Goal: Task Accomplishment & Management: Complete application form

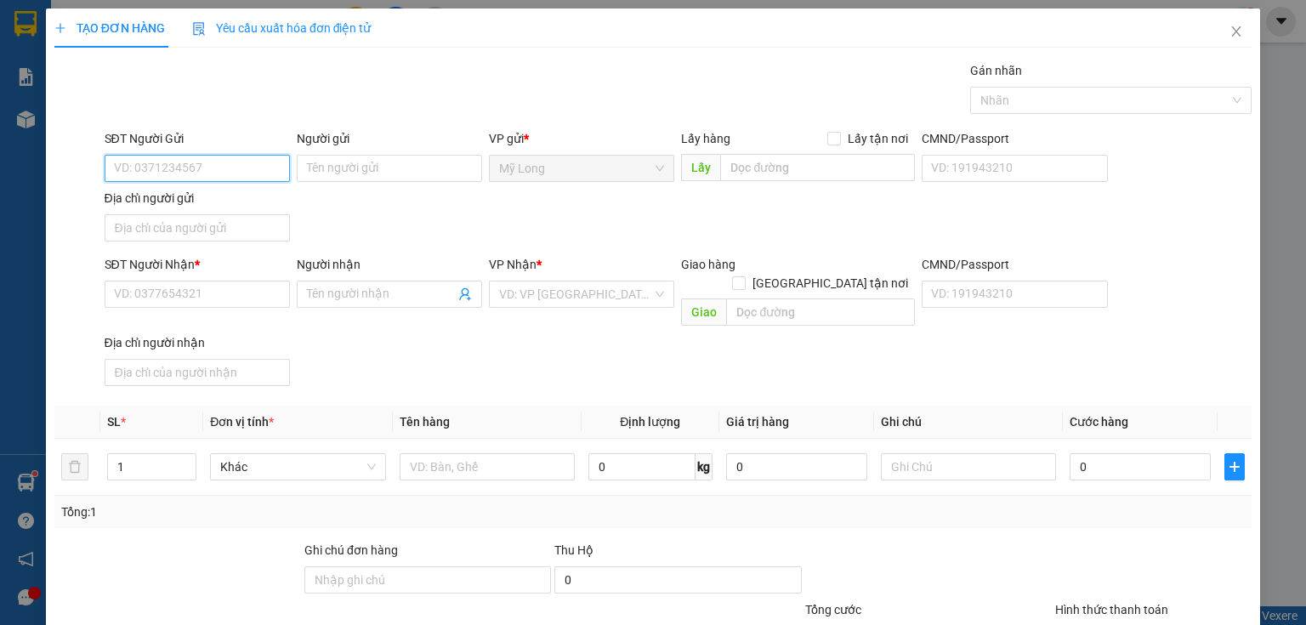
click at [253, 174] on input "SĐT Người Gửi" at bounding box center [197, 168] width 185 height 27
type input "0358018823"
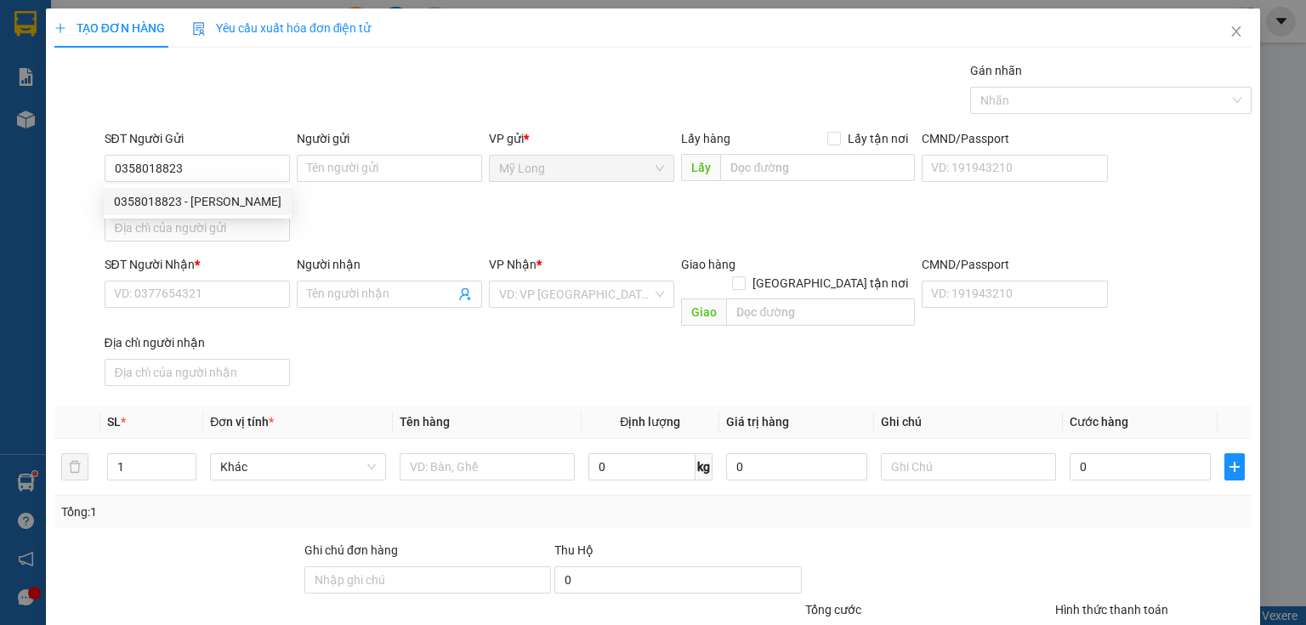
click at [270, 216] on div "0358018823 0358018823 - [PERSON_NAME]" at bounding box center [198, 202] width 188 height 34
click at [224, 162] on input "0358018823" at bounding box center [197, 168] width 185 height 27
click at [230, 204] on div "0358018823 - [PERSON_NAME]" at bounding box center [198, 201] width 168 height 19
type input "[PERSON_NAME]"
click at [214, 224] on input "Địa chỉ người gửi" at bounding box center [197, 227] width 185 height 27
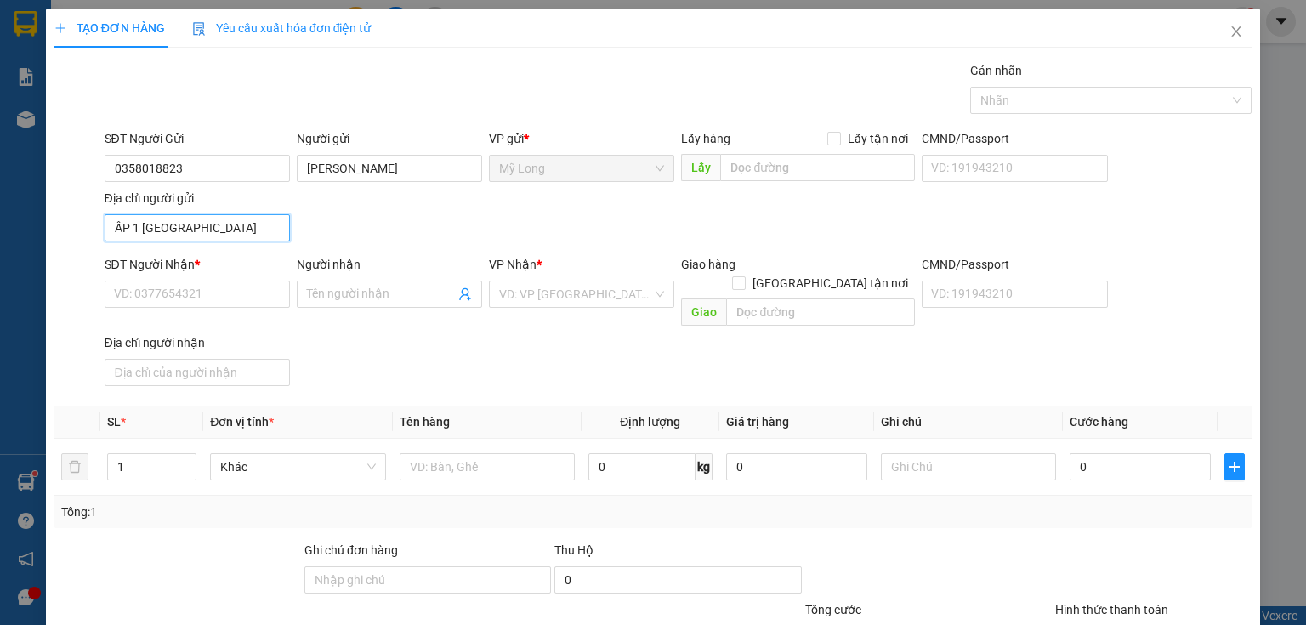
click at [137, 228] on input "ẤP 1 [GEOGRAPHIC_DATA]" at bounding box center [197, 227] width 185 height 27
type input "ẤP 4 [GEOGRAPHIC_DATA]"
click at [181, 299] on input "SĐT Người Nhận *" at bounding box center [197, 294] width 185 height 27
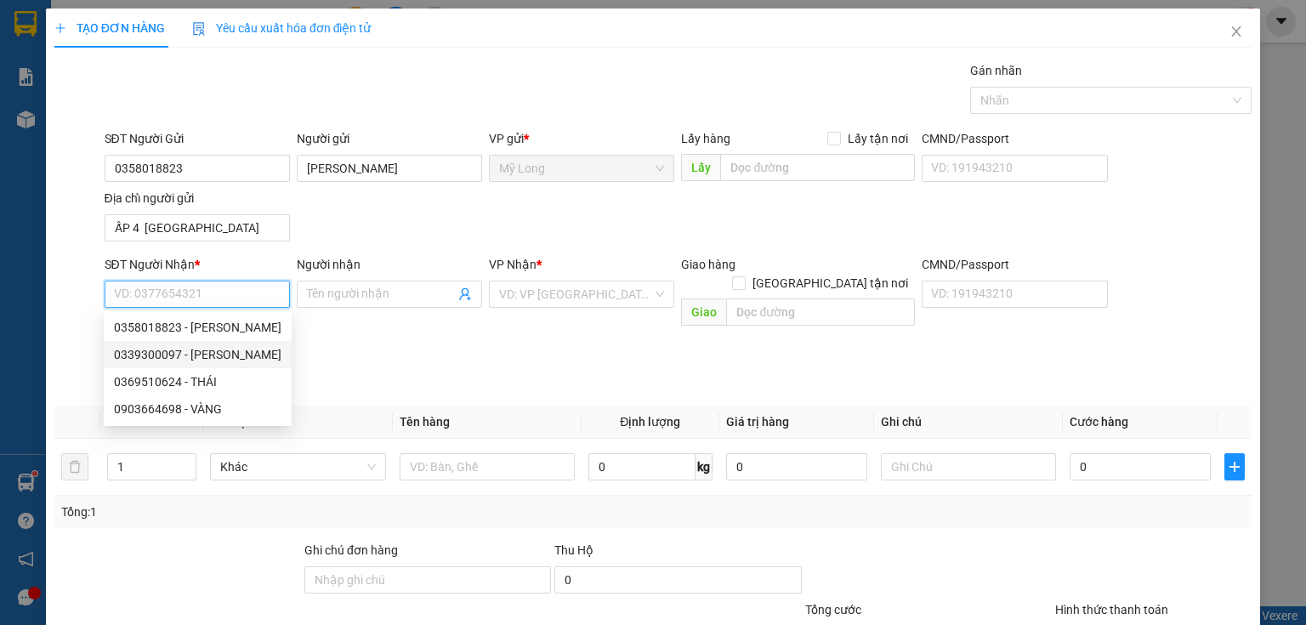
click at [235, 359] on div "0339300097 - [PERSON_NAME]" at bounding box center [198, 354] width 168 height 19
type input "0339300097"
type input "[PERSON_NAME]"
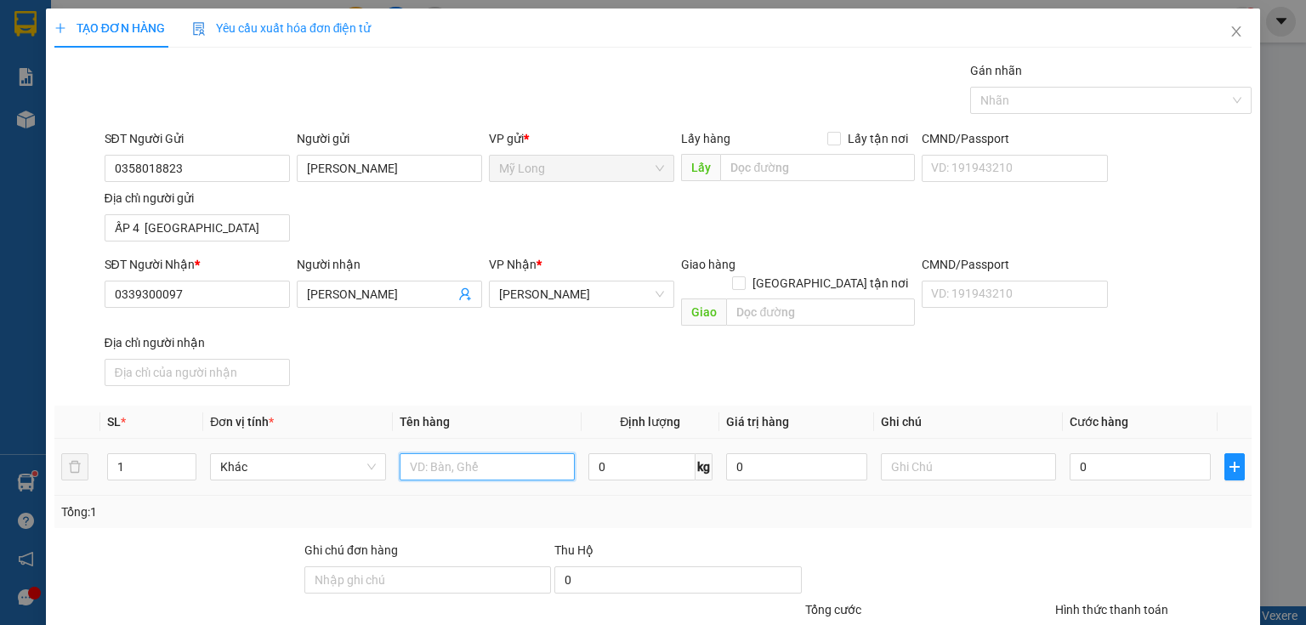
click at [424, 453] on input "text" at bounding box center [487, 466] width 175 height 27
type input "BAO"
click at [1142, 453] on input "0" at bounding box center [1140, 466] width 141 height 27
type input "4"
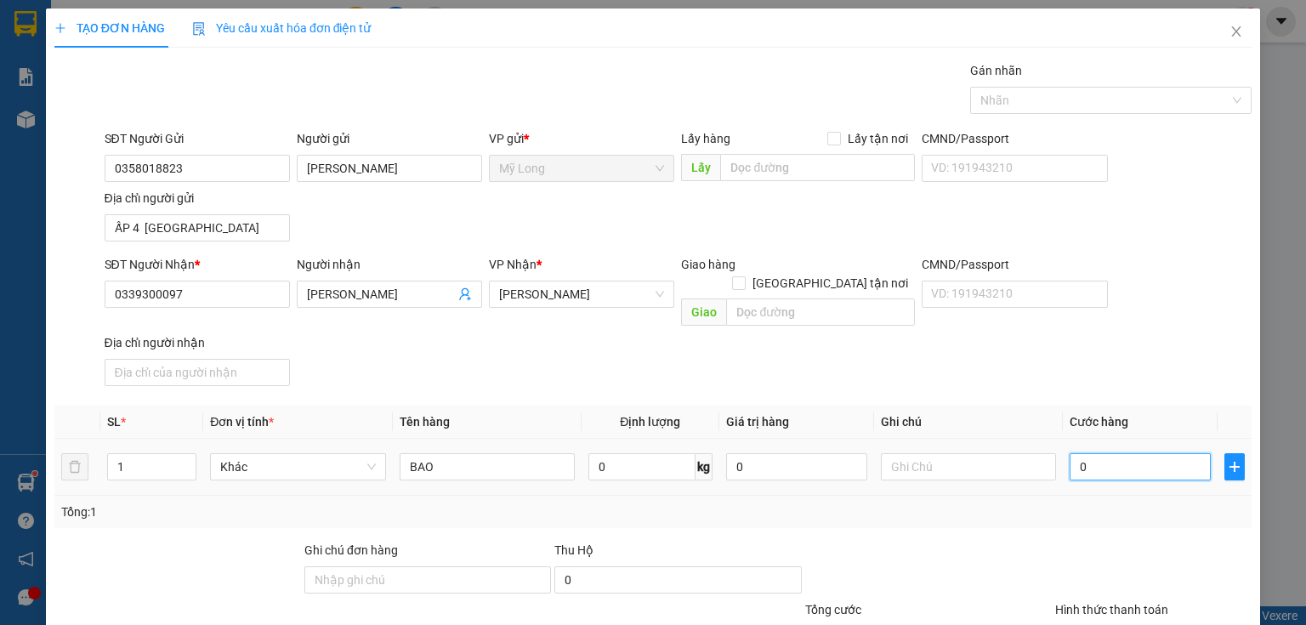
type input "4"
type input "40"
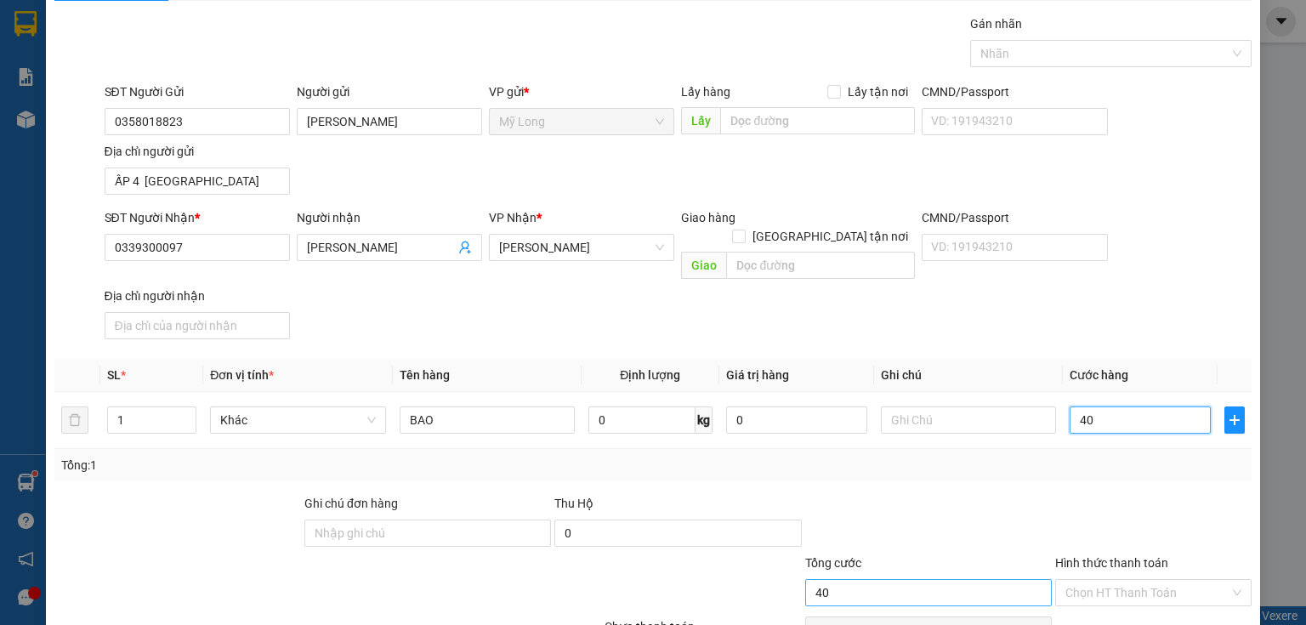
scroll to position [121, 0]
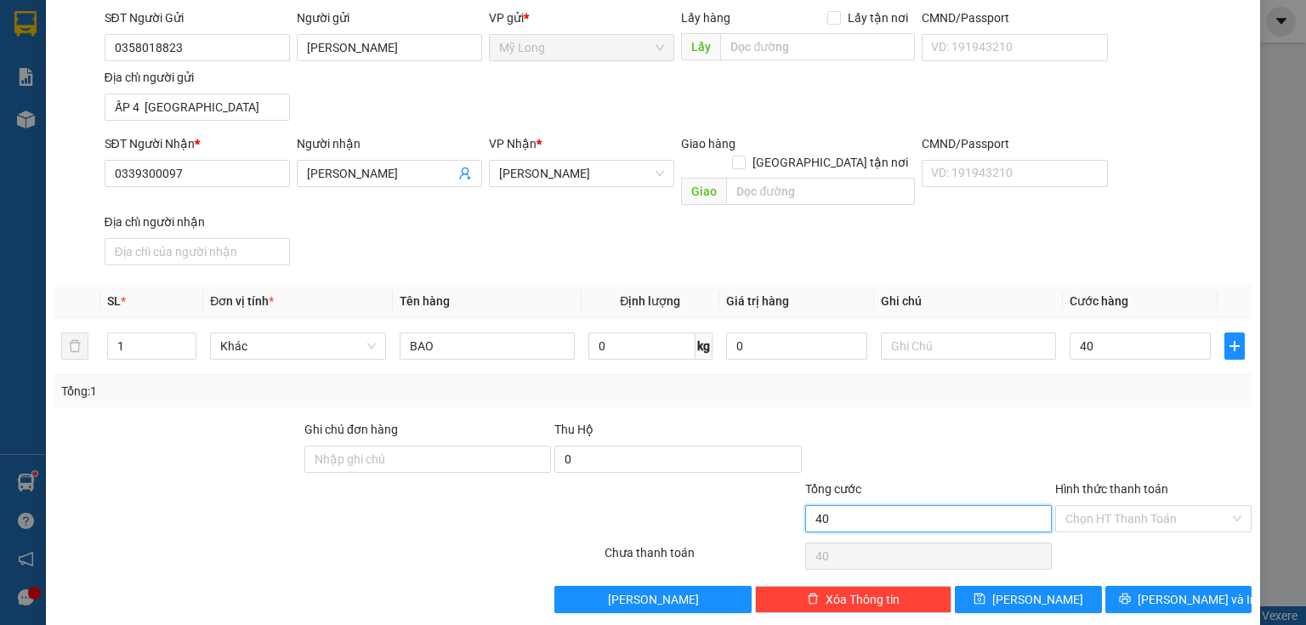
type input "40.000"
click at [992, 505] on input "40.000" at bounding box center [928, 518] width 247 height 27
click at [1130, 594] on icon "printer" at bounding box center [1124, 599] width 11 height 11
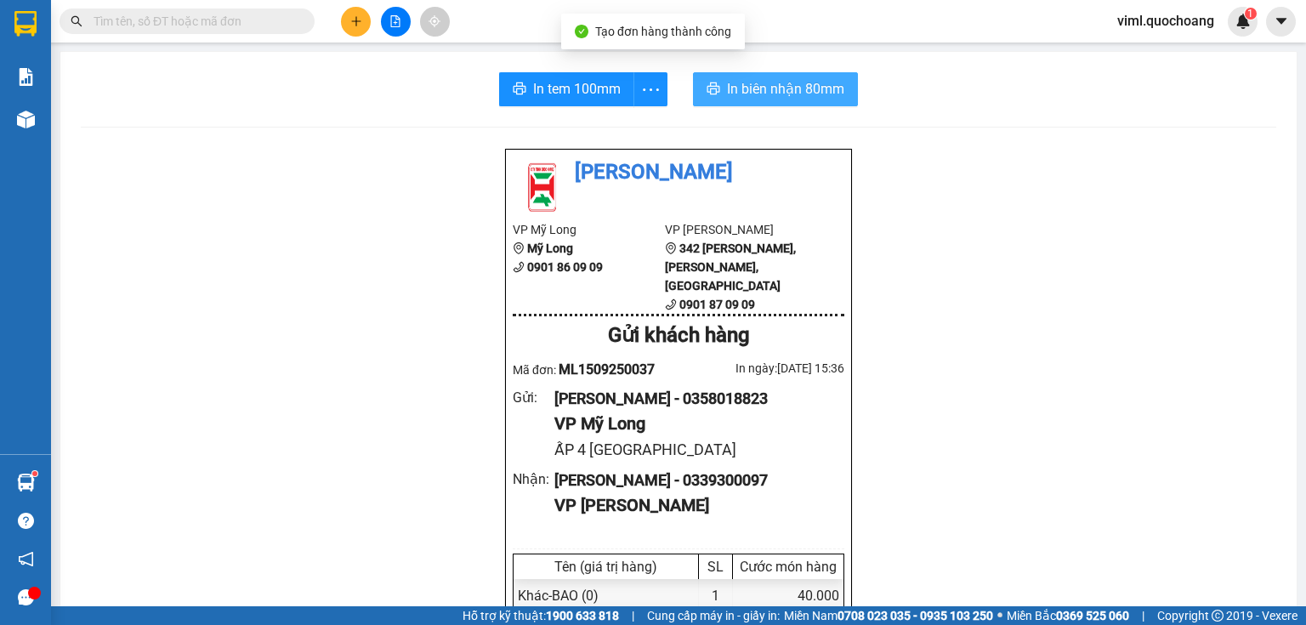
click at [727, 85] on span "In biên nhận 80mm" at bounding box center [785, 88] width 117 height 21
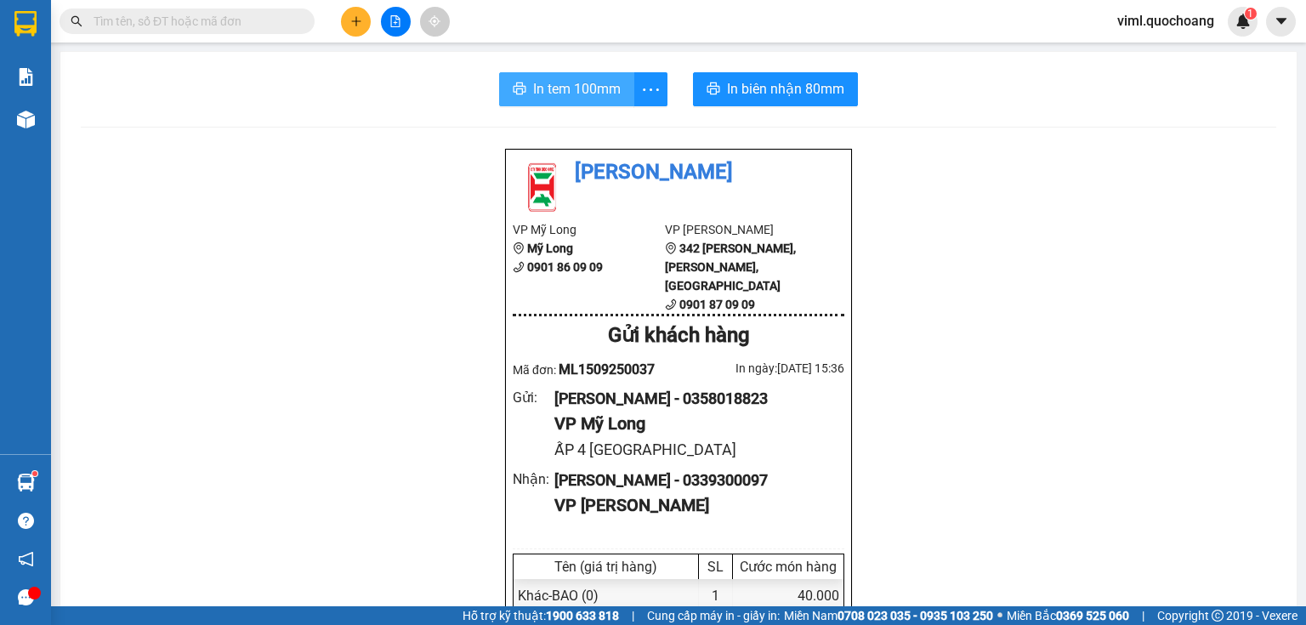
click at [609, 95] on span "In tem 100mm" at bounding box center [577, 88] width 88 height 21
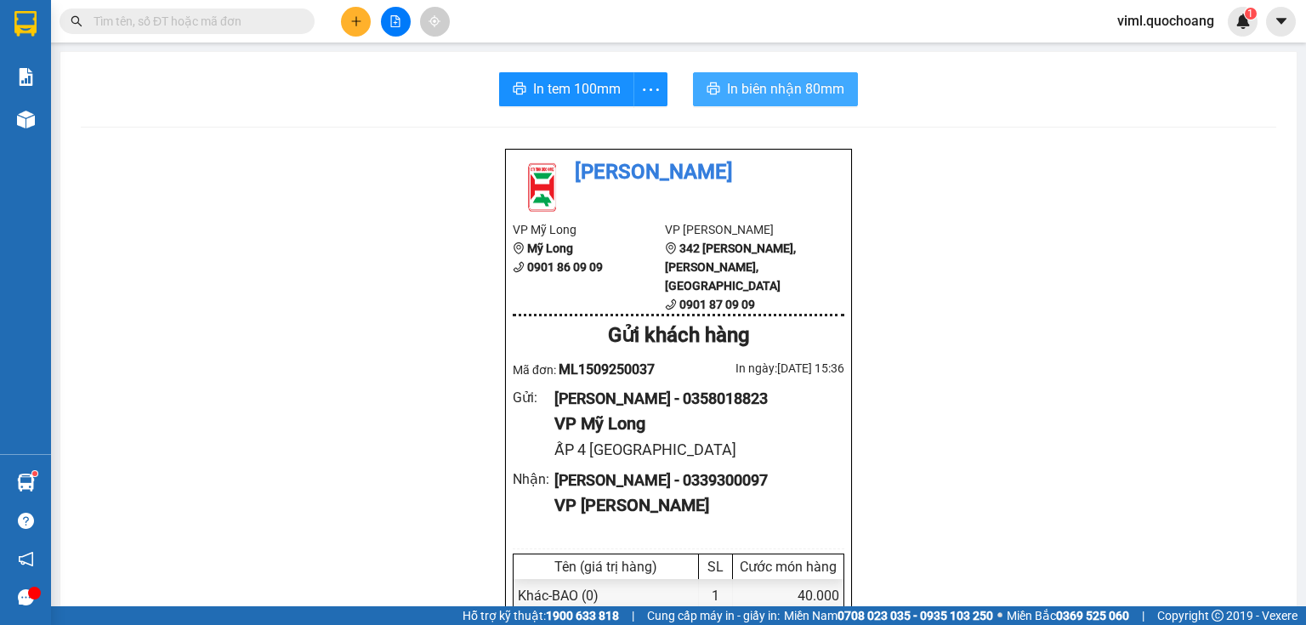
click at [742, 88] on span "In biên nhận 80mm" at bounding box center [785, 88] width 117 height 21
